Goal: Check status: Check status

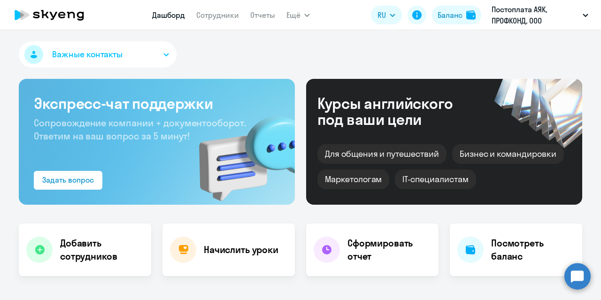
select select "30"
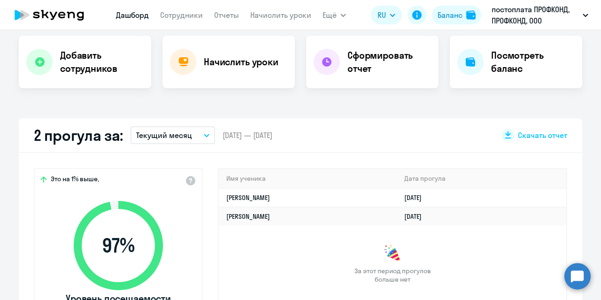
scroll to position [329, 0]
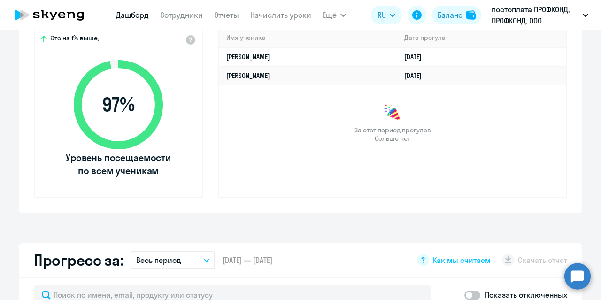
select select "30"
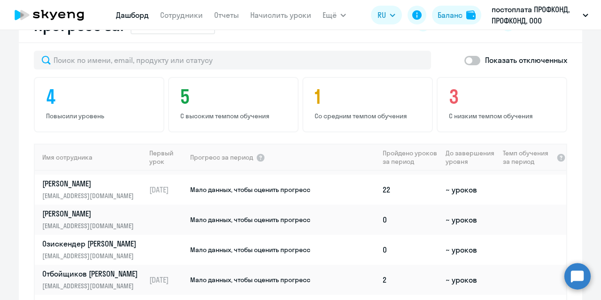
scroll to position [733, 0]
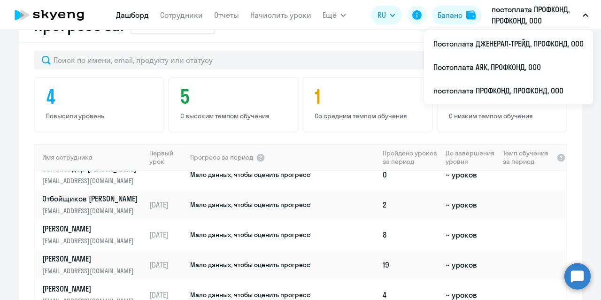
click at [535, 19] on p "постоплата ПРОФКОНД, ПРОФКОНД, ООО" at bounding box center [535, 15] width 87 height 23
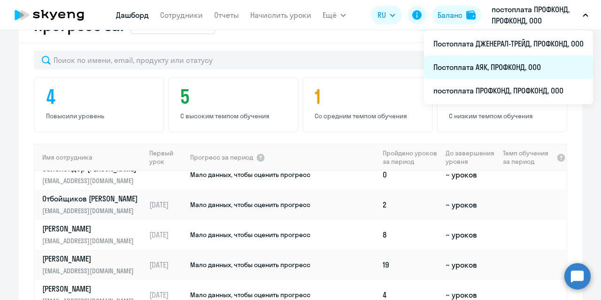
click at [500, 68] on li "Постоплата АЯК, ПРОФКОНД, ООО" at bounding box center [508, 66] width 169 height 23
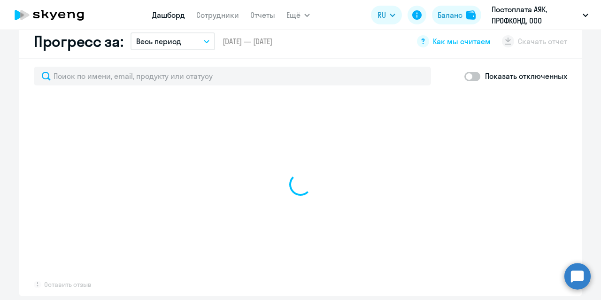
scroll to position [565, 0]
select select "30"
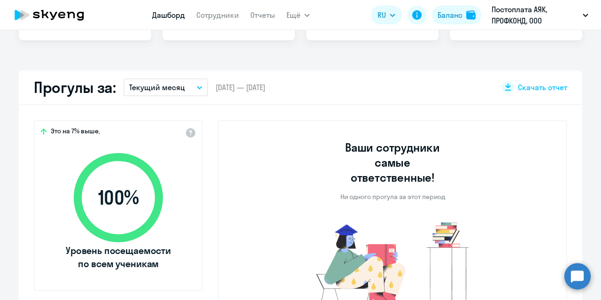
scroll to position [0, 0]
